Goal: Information Seeking & Learning: Find specific page/section

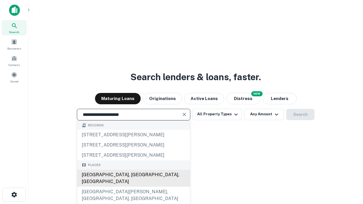
click at [133, 187] on div "[GEOGRAPHIC_DATA], [GEOGRAPHIC_DATA], [GEOGRAPHIC_DATA]" at bounding box center [133, 178] width 113 height 17
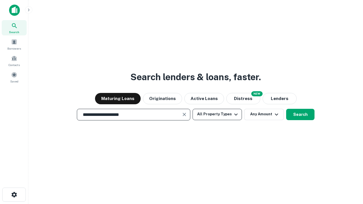
type input "**********"
click at [217, 114] on button "All Property Types" at bounding box center [217, 114] width 49 height 11
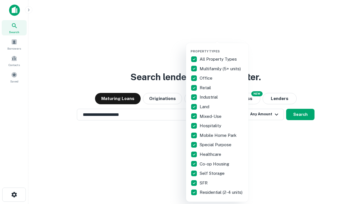
click at [222, 48] on button "button" at bounding box center [222, 48] width 62 height 0
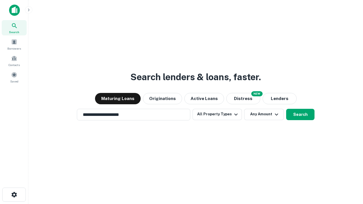
scroll to position [3, 68]
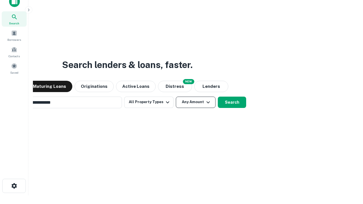
click at [176, 97] on button "Any Amount" at bounding box center [196, 102] width 40 height 11
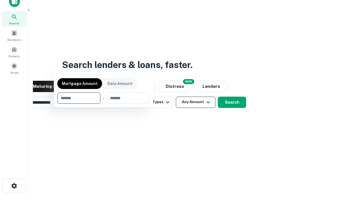
scroll to position [9, 0]
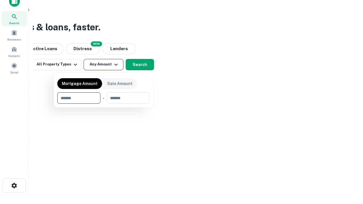
type input "*******"
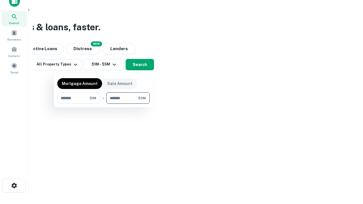
type input "*******"
click at [103, 104] on button "button" at bounding box center [103, 104] width 92 height 0
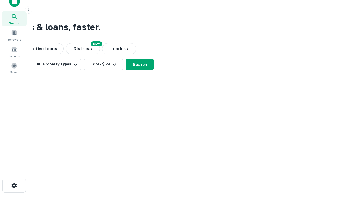
scroll to position [9, 0]
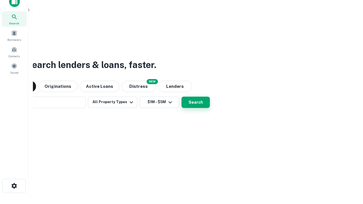
click at [181, 97] on button "Search" at bounding box center [195, 102] width 28 height 11
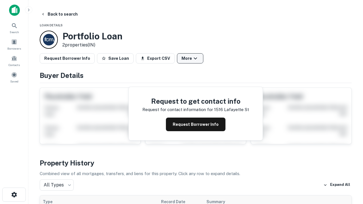
click at [190, 58] on button "More" at bounding box center [190, 58] width 26 height 10
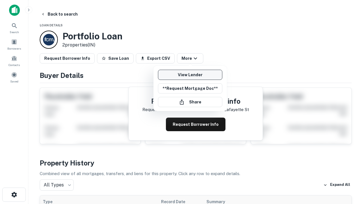
click at [190, 75] on link "View Lender" at bounding box center [190, 75] width 64 height 10
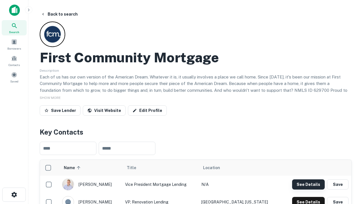
click at [308, 184] on button "See Details" at bounding box center [308, 184] width 33 height 10
click at [14, 195] on icon "button" at bounding box center [14, 194] width 7 height 7
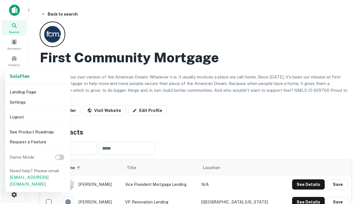
click at [37, 117] on li "Logout" at bounding box center [37, 117] width 61 height 10
